Goal: Task Accomplishment & Management: Manage account settings

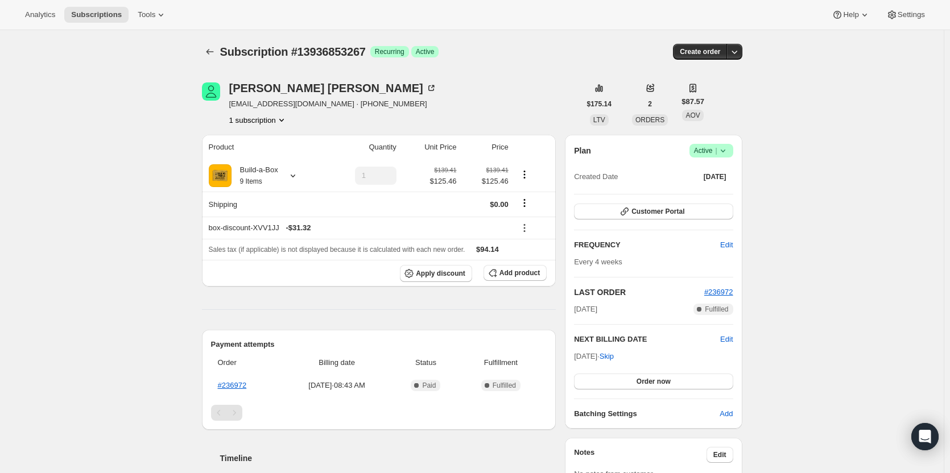
scroll to position [57, 0]
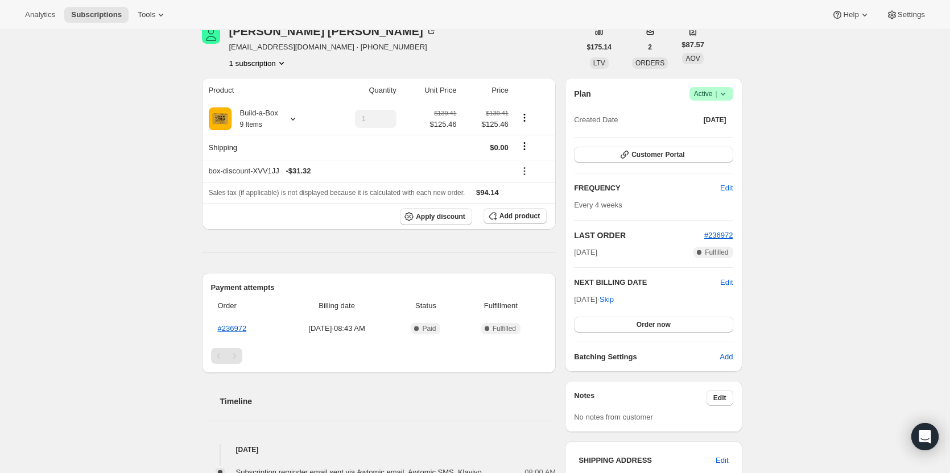
click at [723, 94] on icon at bounding box center [722, 93] width 11 height 11
click at [725, 135] on span "Cancel subscription" at bounding box center [714, 135] width 64 height 9
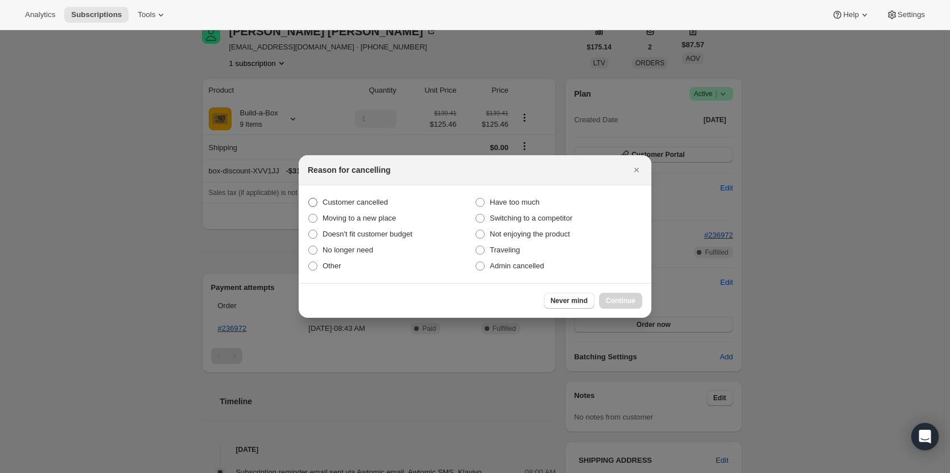
click at [373, 201] on span "Customer cancelled" at bounding box center [354, 202] width 65 height 9
click at [309, 198] on input "Customer cancelled" at bounding box center [308, 198] width 1 height 1
radio input "true"
click at [618, 303] on span "Continue" at bounding box center [621, 300] width 30 height 9
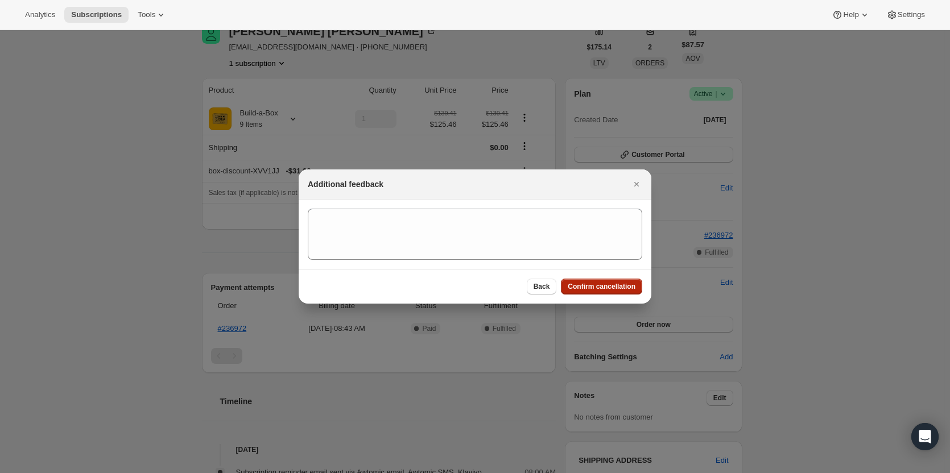
click at [613, 291] on button "Confirm cancellation" at bounding box center [601, 287] width 81 height 16
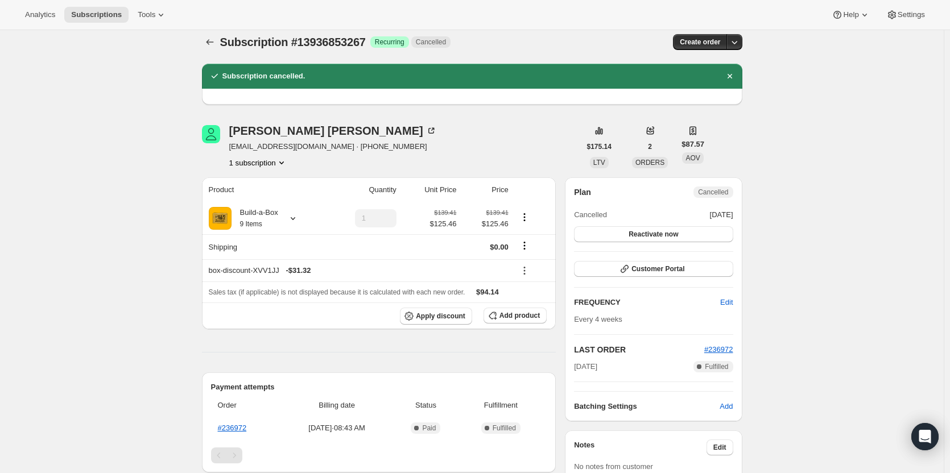
scroll to position [0, 0]
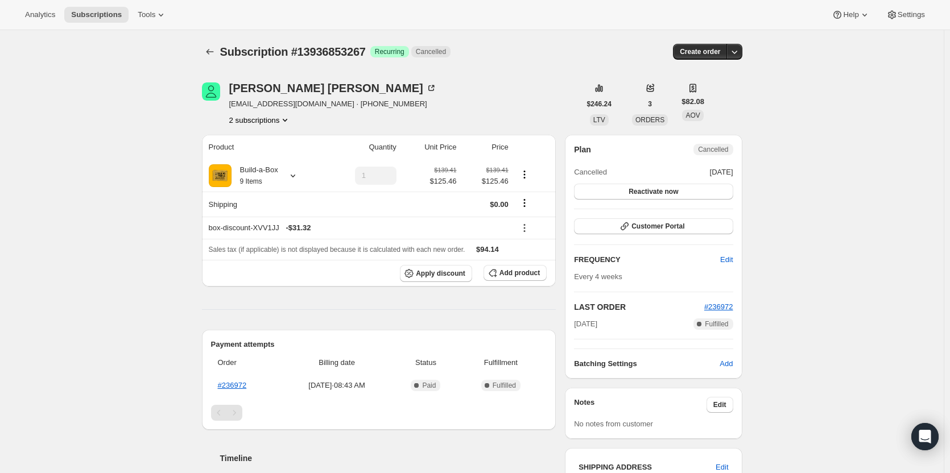
click at [261, 121] on button "2 subscriptions" at bounding box center [260, 119] width 62 height 11
click at [253, 160] on span "15230173459" at bounding box center [246, 160] width 45 height 9
